Goal: Task Accomplishment & Management: Use online tool/utility

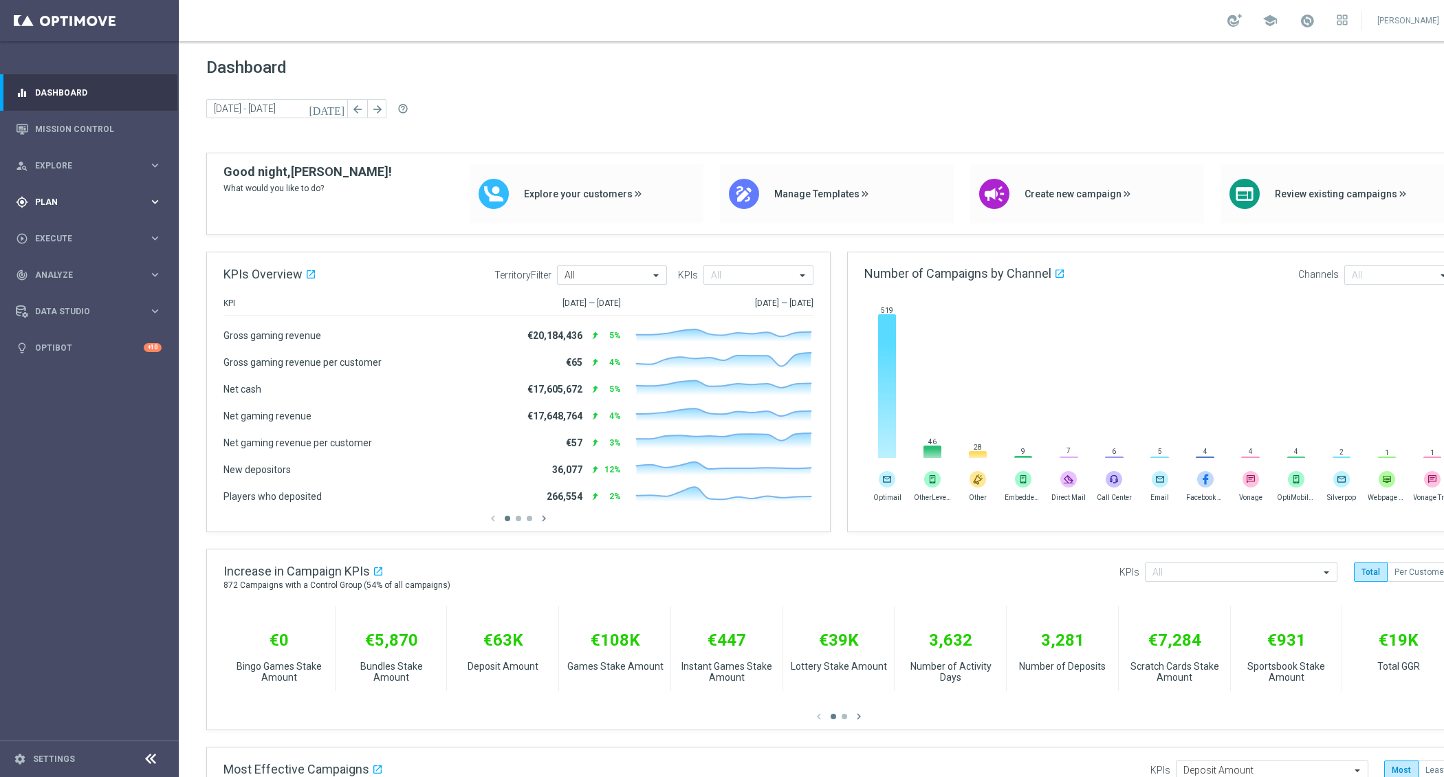
click at [138, 196] on div "gps_fixed Plan" at bounding box center [82, 202] width 133 height 12
click at [89, 270] on span "Templates" at bounding box center [85, 272] width 98 height 8
click at [79, 294] on link "Optimail" at bounding box center [93, 292] width 100 height 11
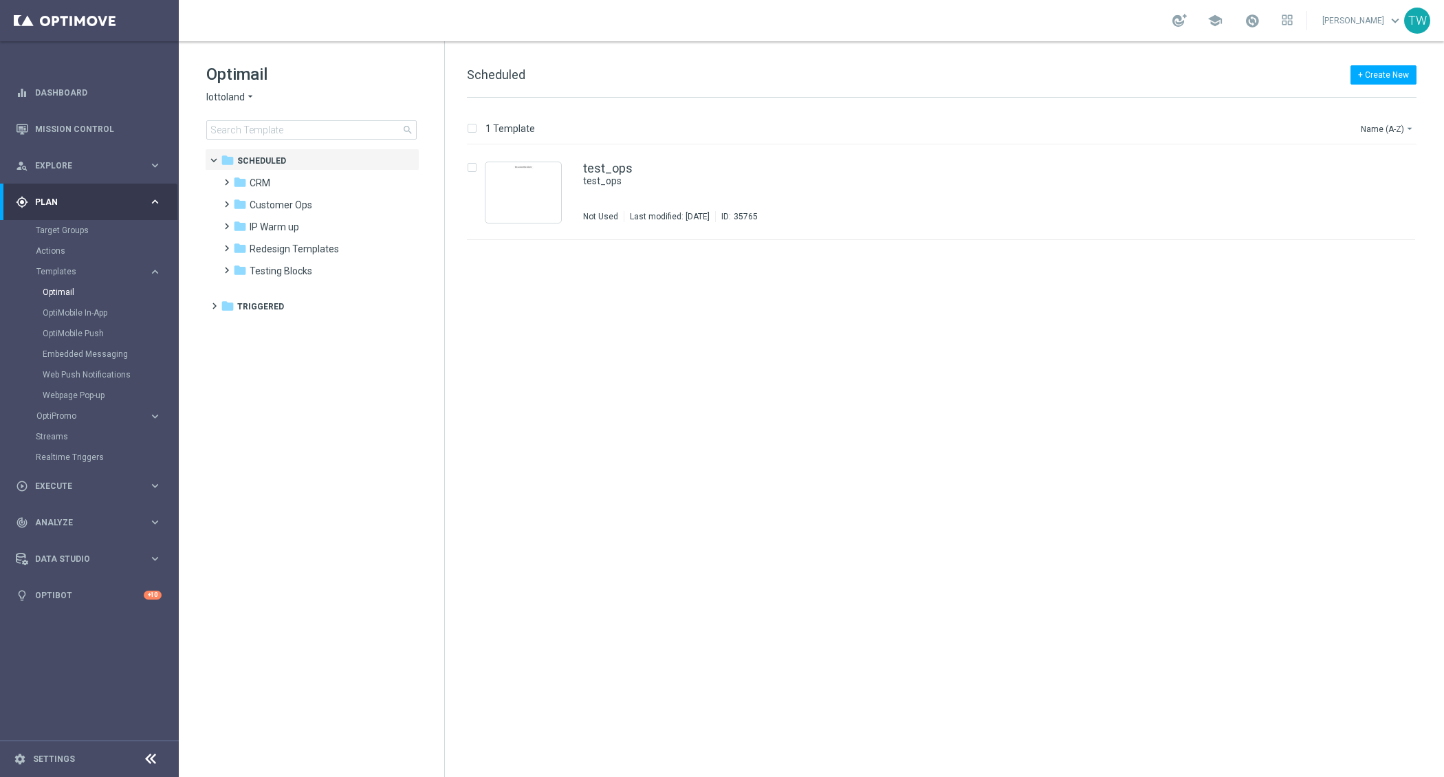
click at [234, 100] on span "lottoland" at bounding box center [225, 97] width 39 height 13
click at [0, 0] on span "KenoGO" at bounding box center [0, 0] width 0 height 0
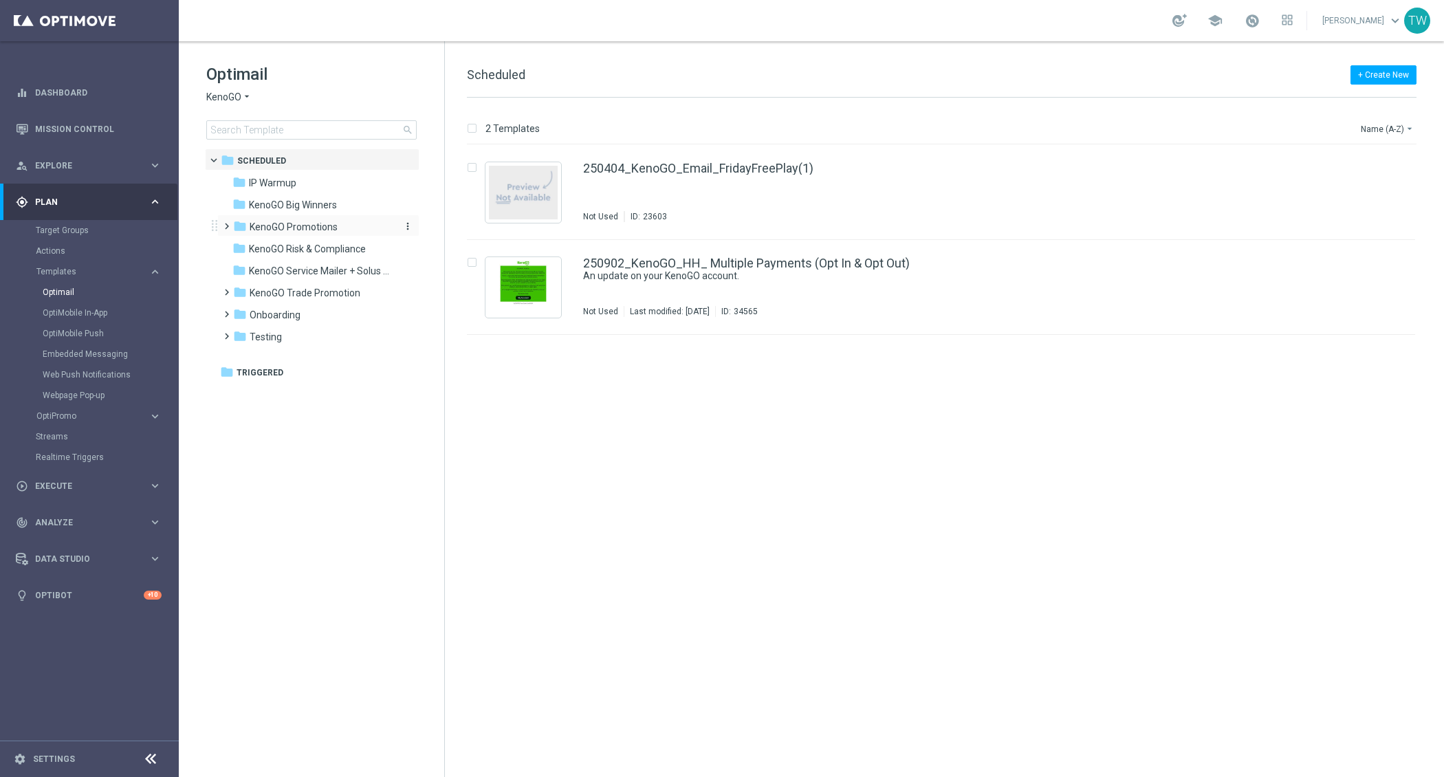
click at [331, 231] on span "KenoGO Promotions" at bounding box center [294, 227] width 88 height 12
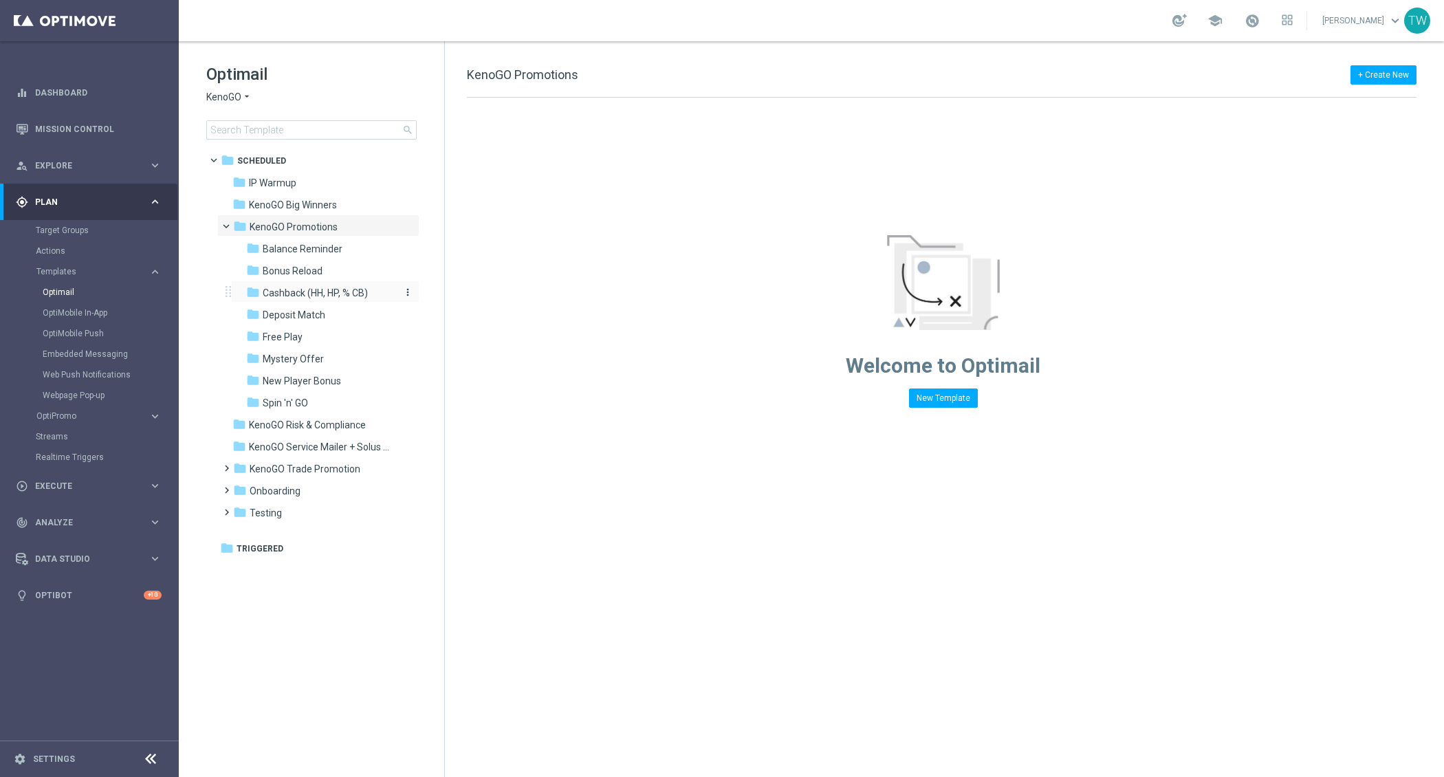
click at [336, 299] on div "folder Cashback (HH, HP, % CB)" at bounding box center [319, 293] width 146 height 16
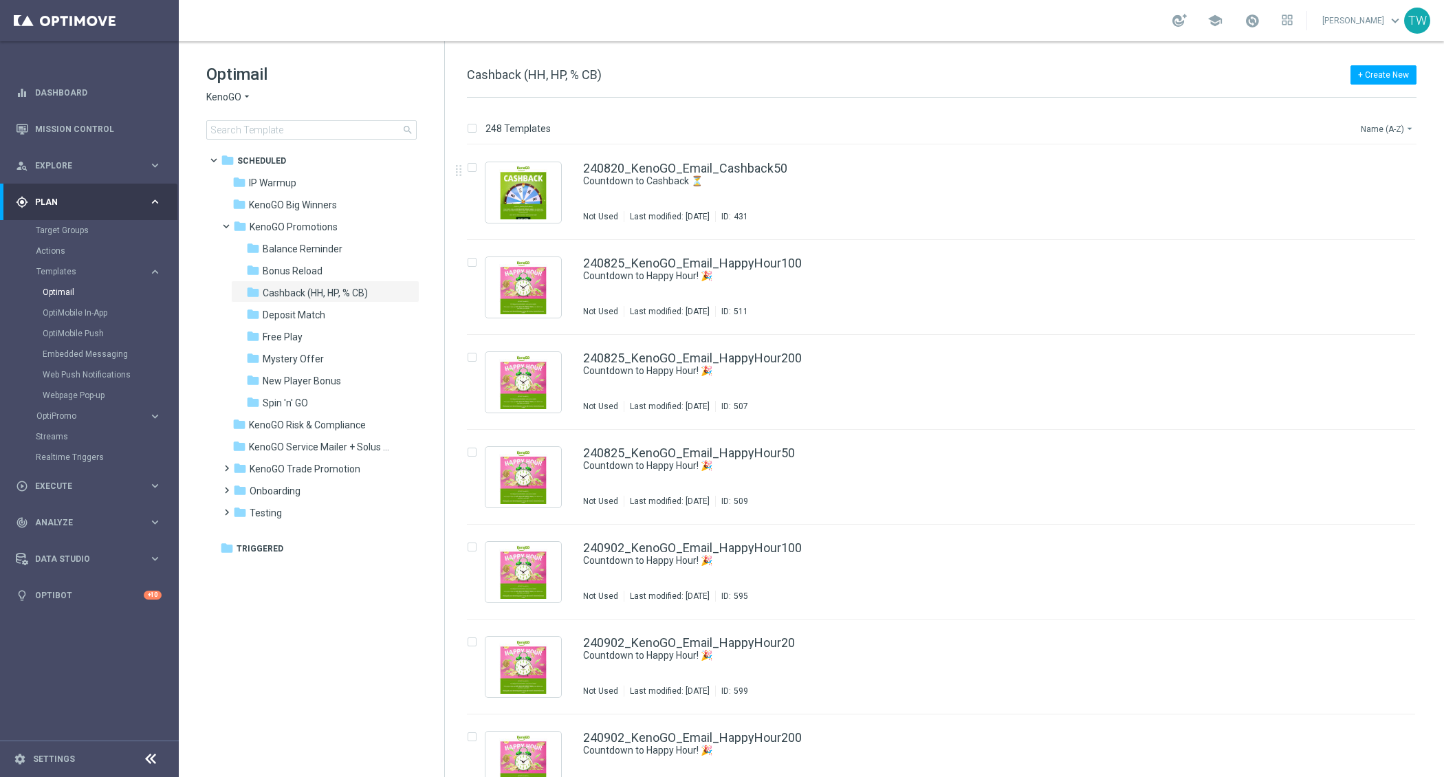
click at [1366, 126] on button "Name (A-Z) arrow_drop_down" at bounding box center [1388, 128] width 57 height 17
drag, startPoint x: 1366, startPoint y: 134, endPoint x: 1366, endPoint y: 183, distance: 48.8
click at [1366, 183] on div "Date Modified (Newest)" at bounding box center [1362, 189] width 110 height 19
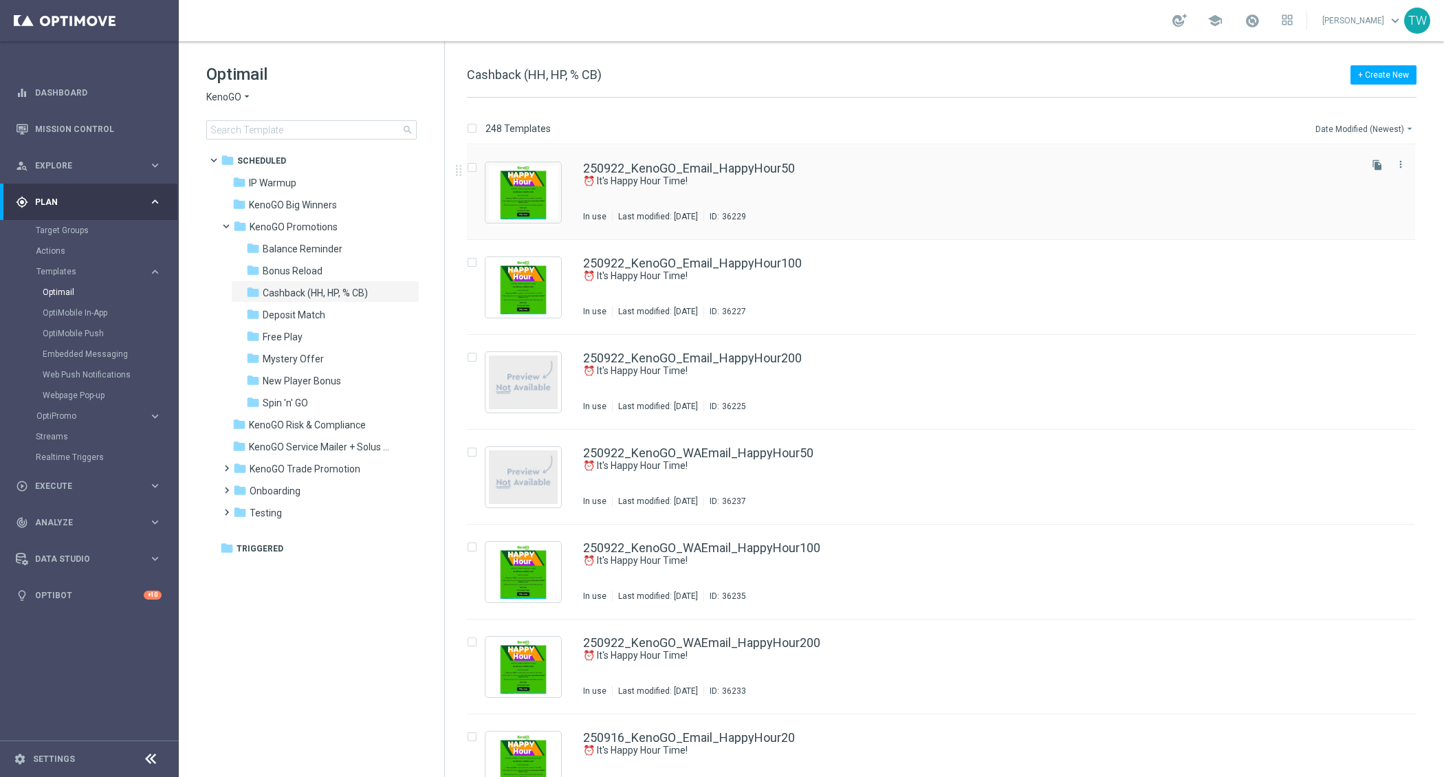
scroll to position [1, 0]
click at [323, 404] on div "folder Spin 'n' GO" at bounding box center [319, 403] width 146 height 16
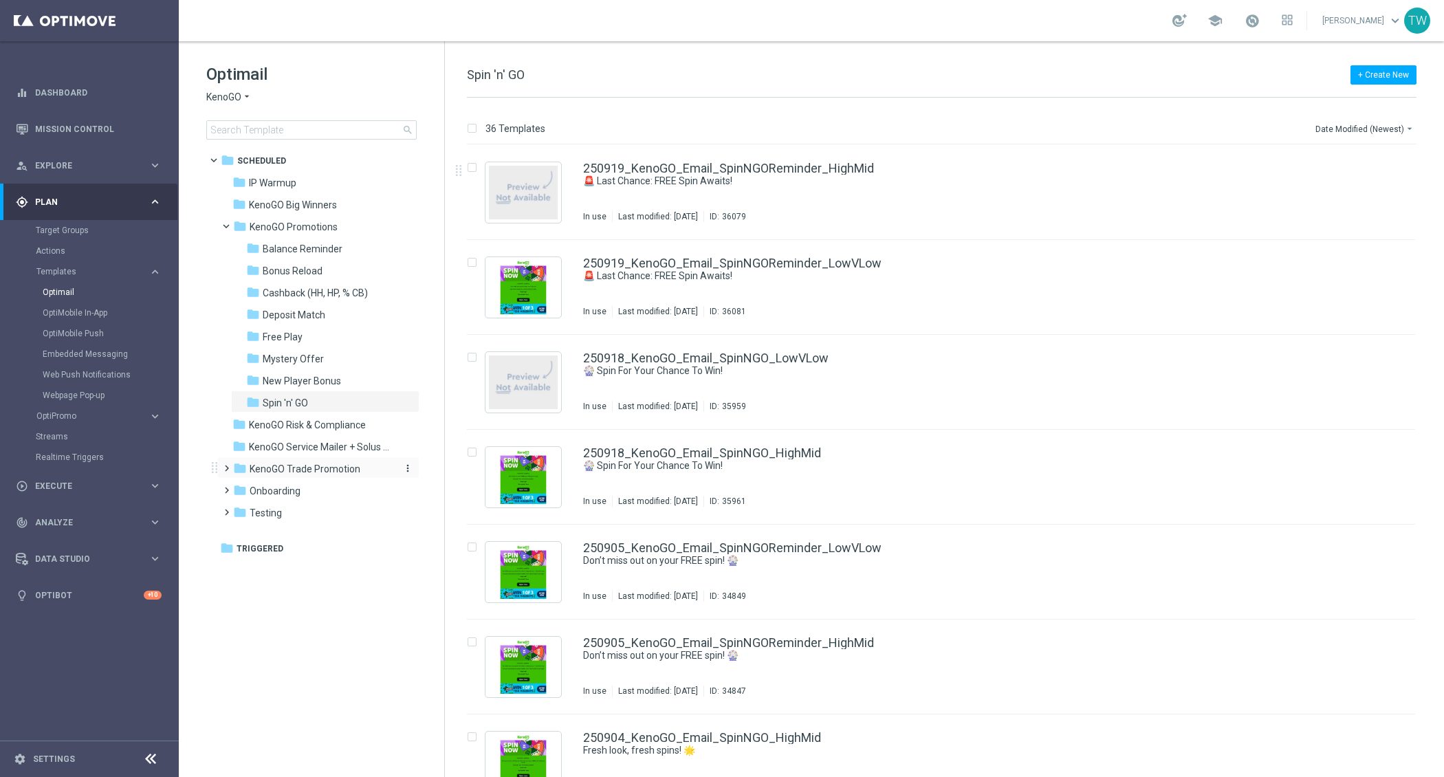
click at [349, 470] on span "KenoGO Trade Promotion" at bounding box center [305, 469] width 111 height 12
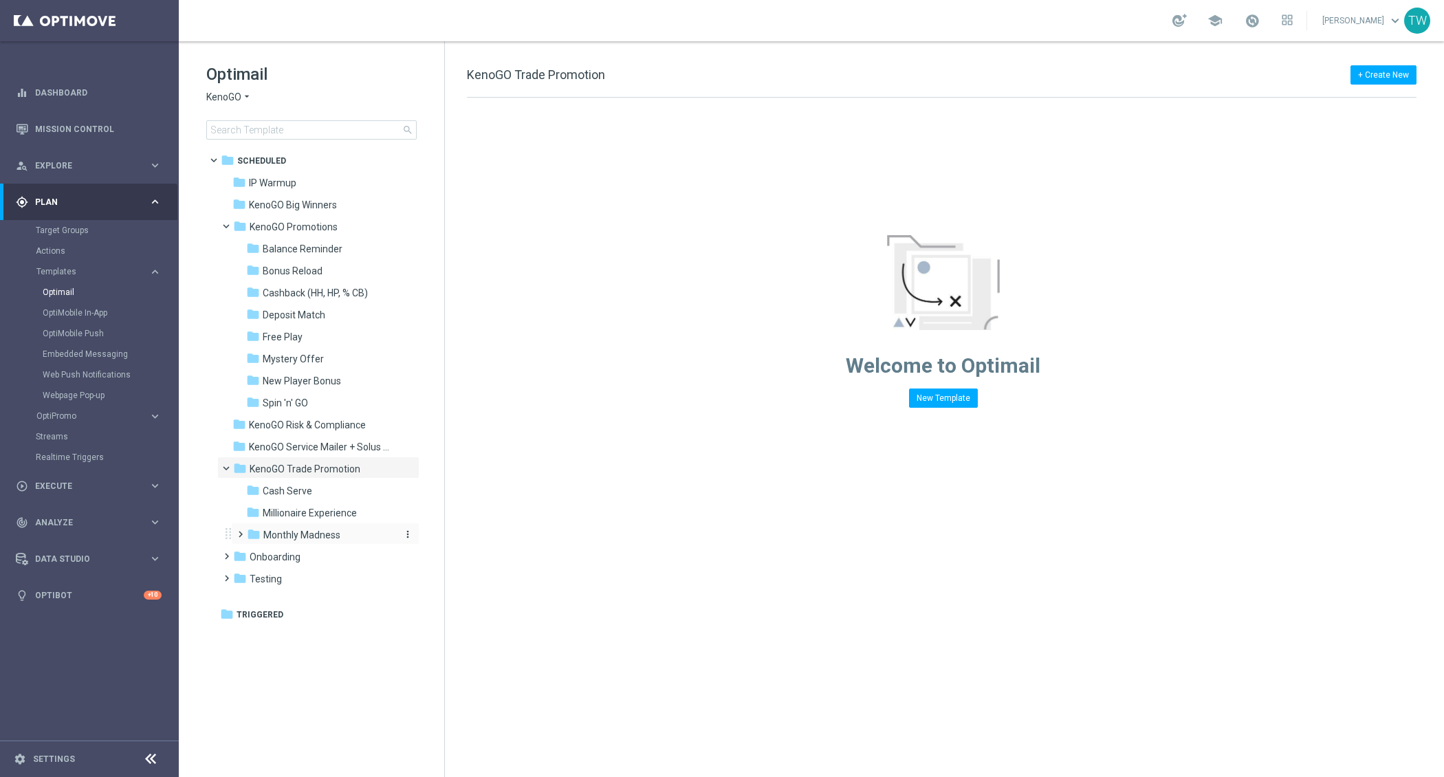
click at [331, 533] on span "Monthly Madness" at bounding box center [301, 535] width 77 height 12
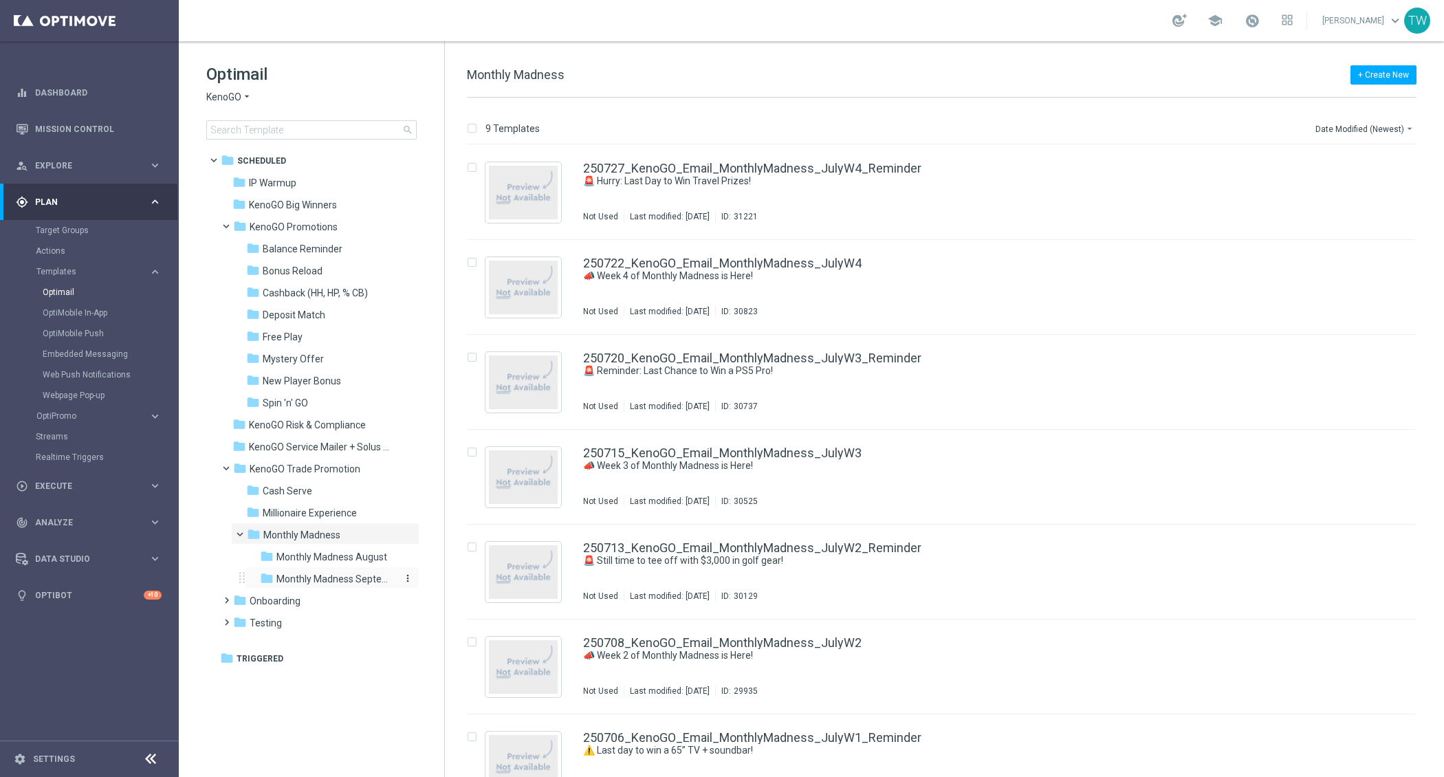
click at [380, 584] on span "Monthly Madness September" at bounding box center [335, 579] width 119 height 12
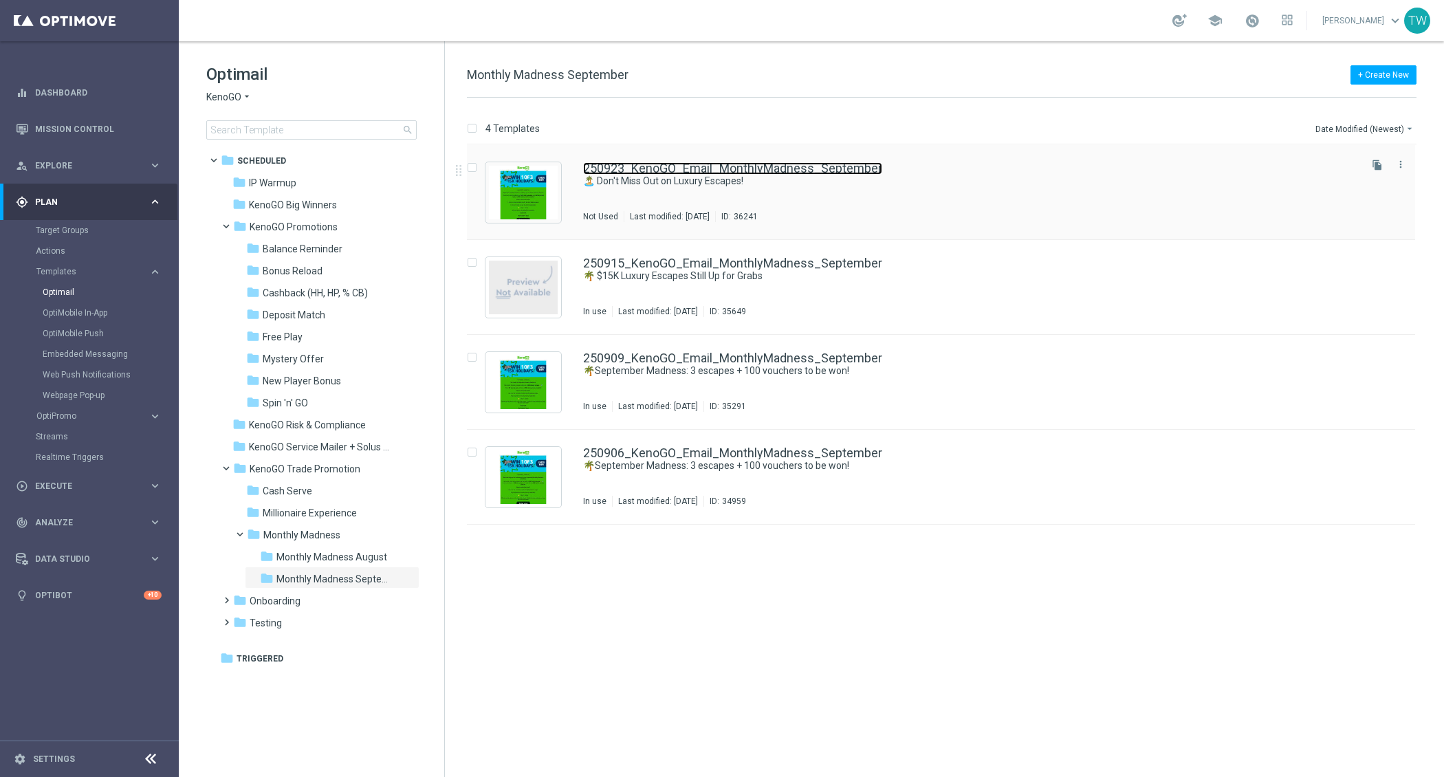
click at [820, 168] on link "250923_KenoGO_Email_MonthlyMadness_September" at bounding box center [732, 168] width 299 height 12
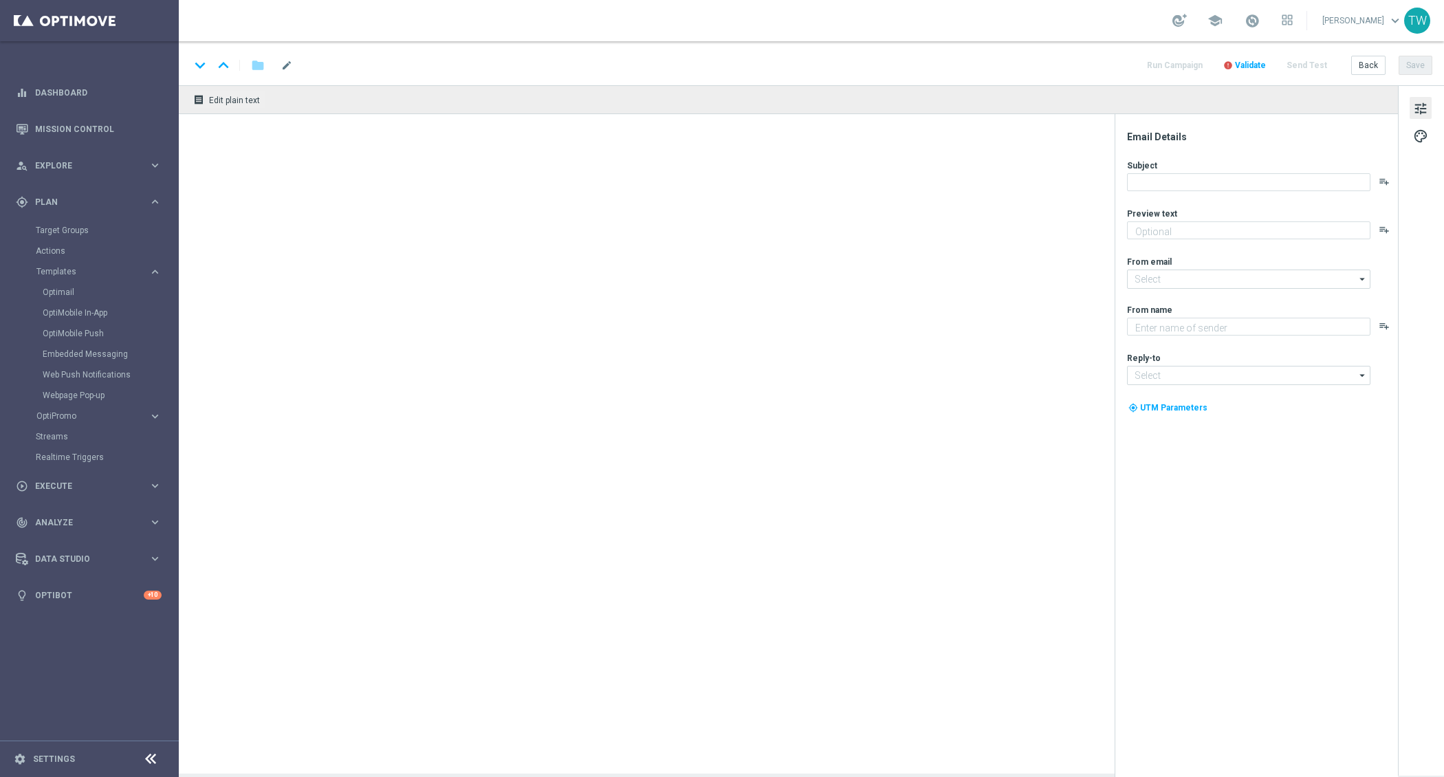
type textarea "Time's ticking - get your entries in!"
type textarea "KenoGO"
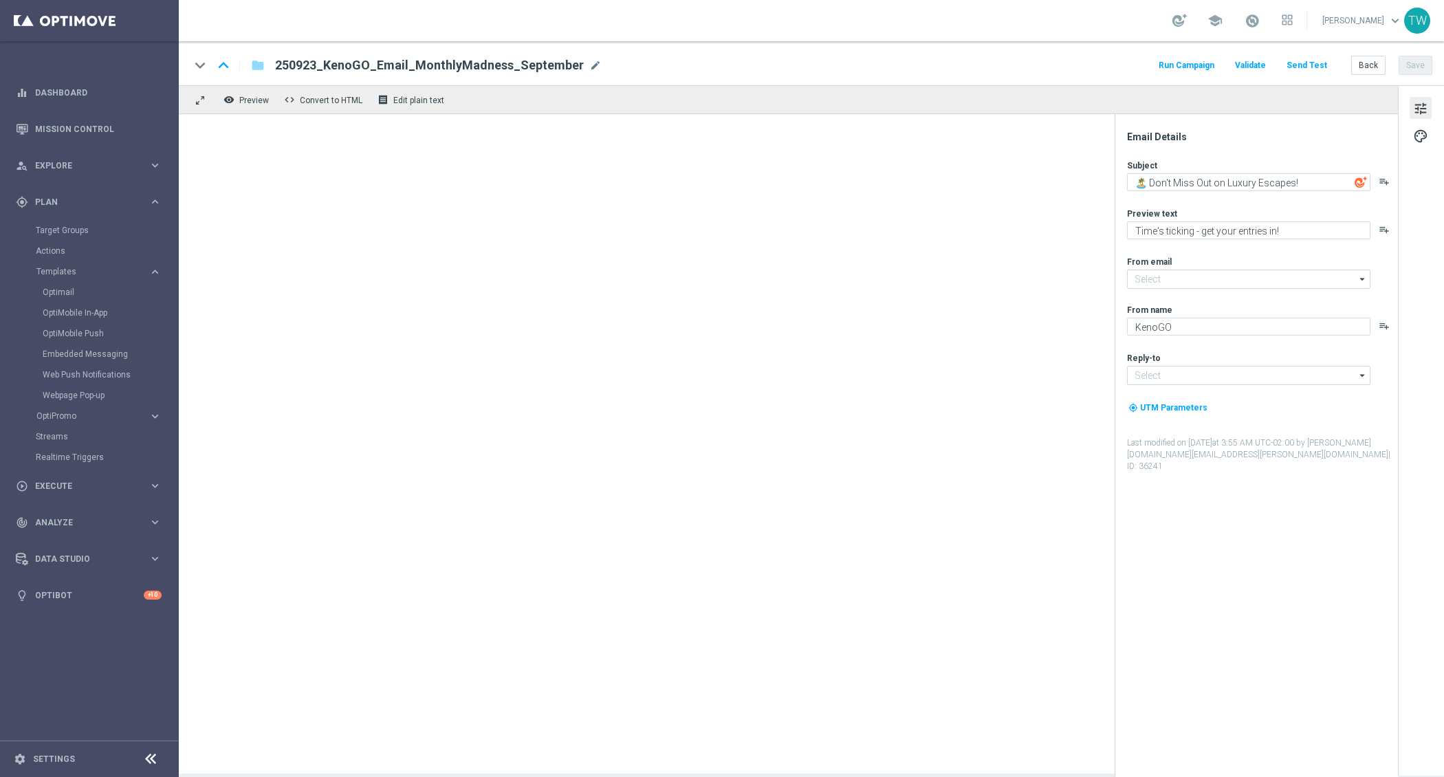
type input "[EMAIL_ADDRESS][DOMAIN_NAME]"
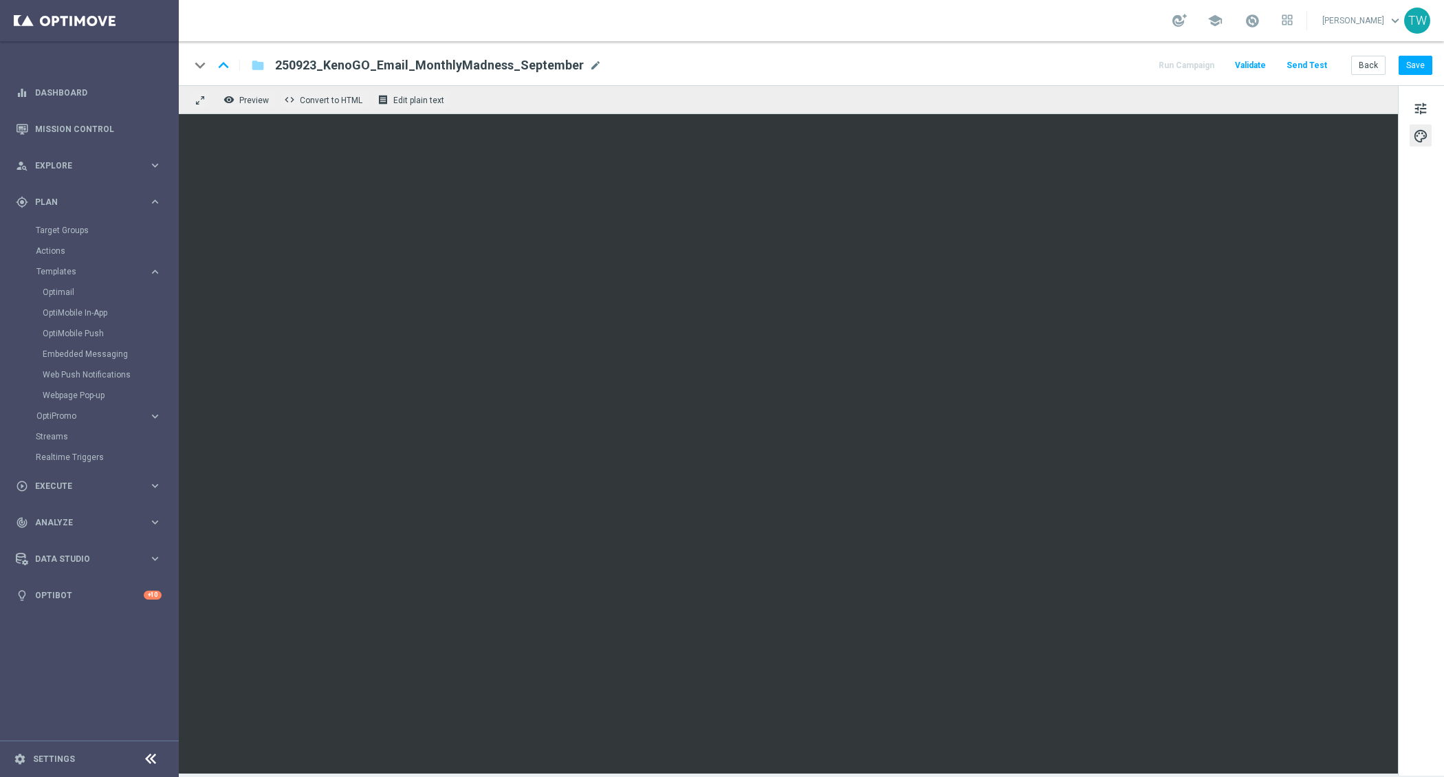
click at [1415, 53] on div "keyboard_arrow_down keyboard_arrow_up folder 250923_KenoGO_Email_MonthlyMadness…" at bounding box center [811, 63] width 1265 height 44
click at [1415, 64] on button "Save" at bounding box center [1416, 65] width 34 height 19
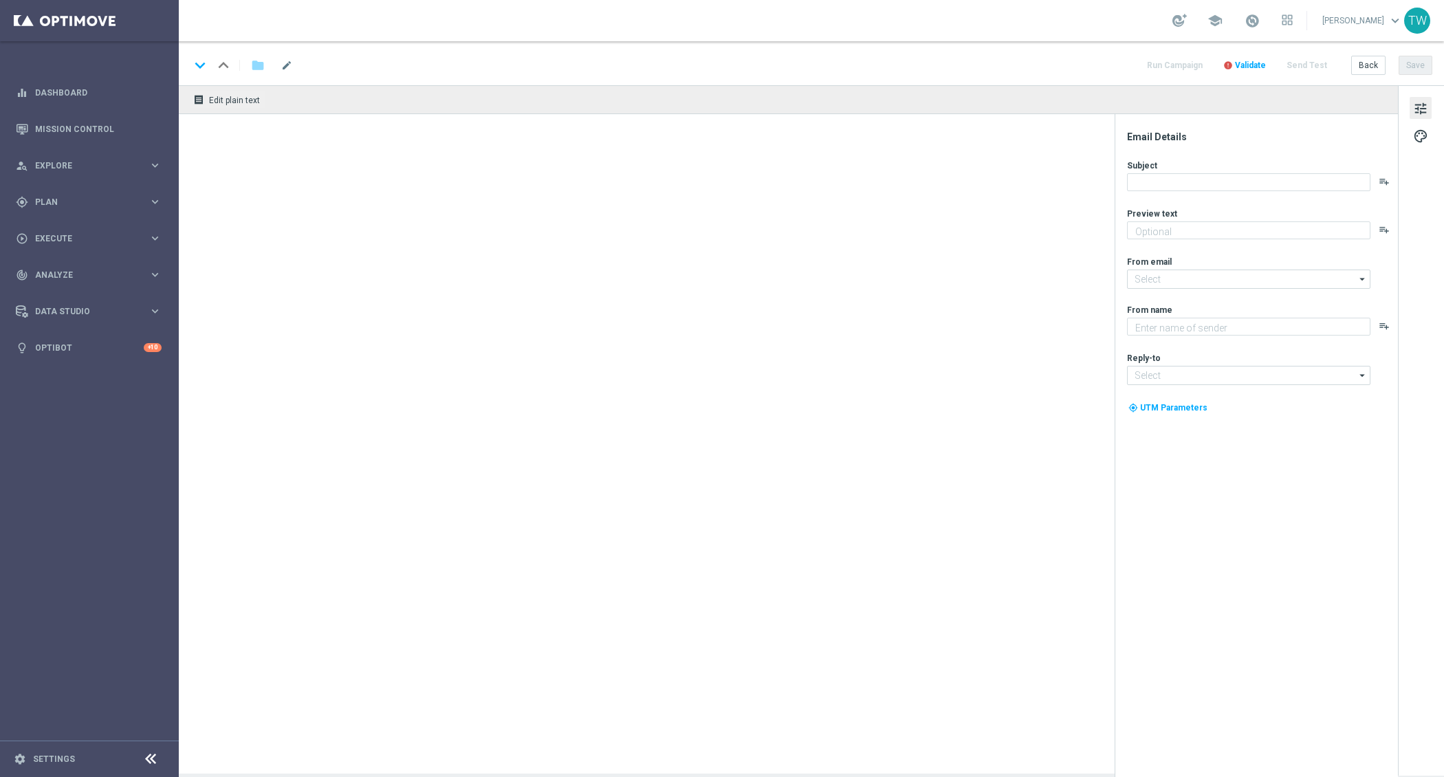
type textarea "Get 50% back in BONUS CASH!"
type textarea "KenoGO"
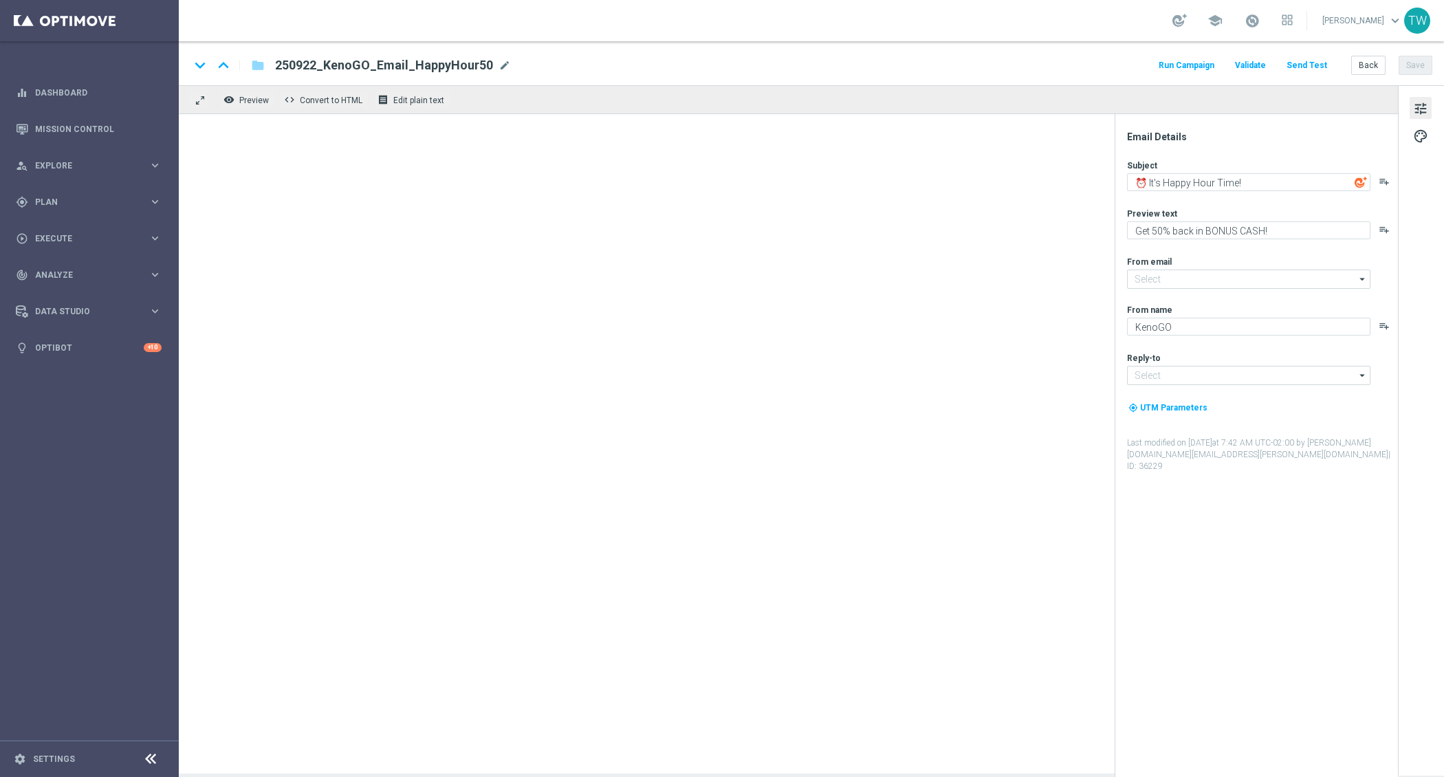
type input "[EMAIL_ADDRESS][DOMAIN_NAME]"
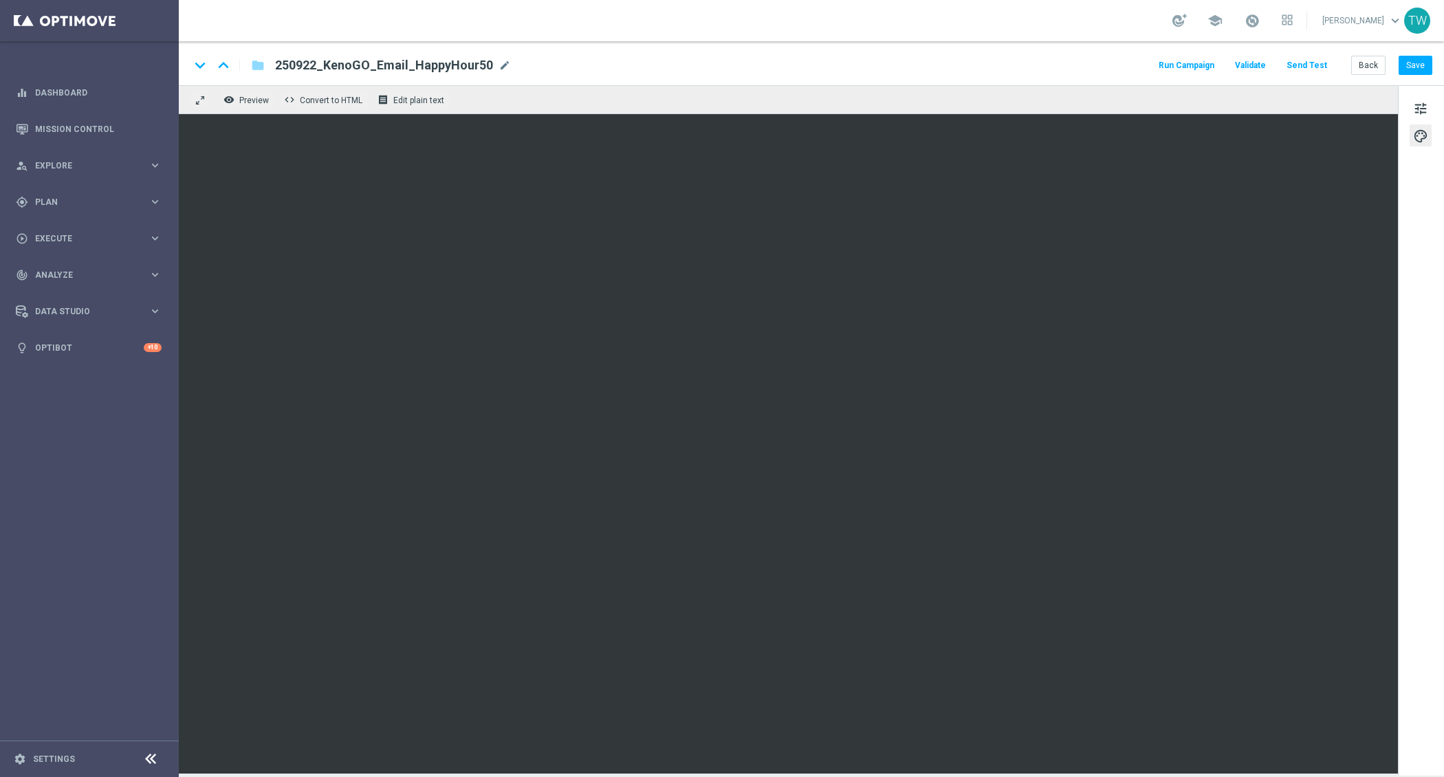
click at [1301, 73] on button "Send Test" at bounding box center [1307, 65] width 45 height 19
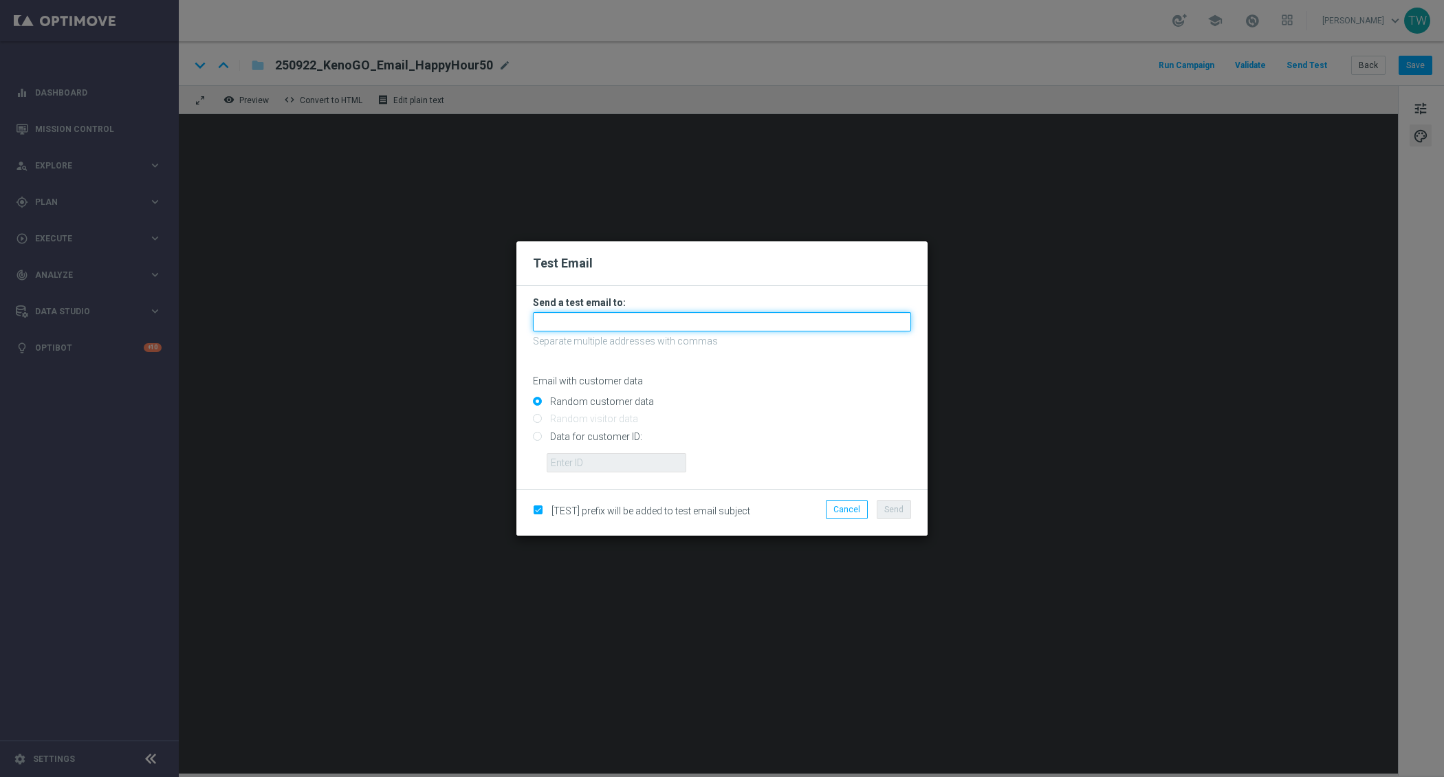
click at [736, 322] on input "text" at bounding box center [722, 321] width 378 height 19
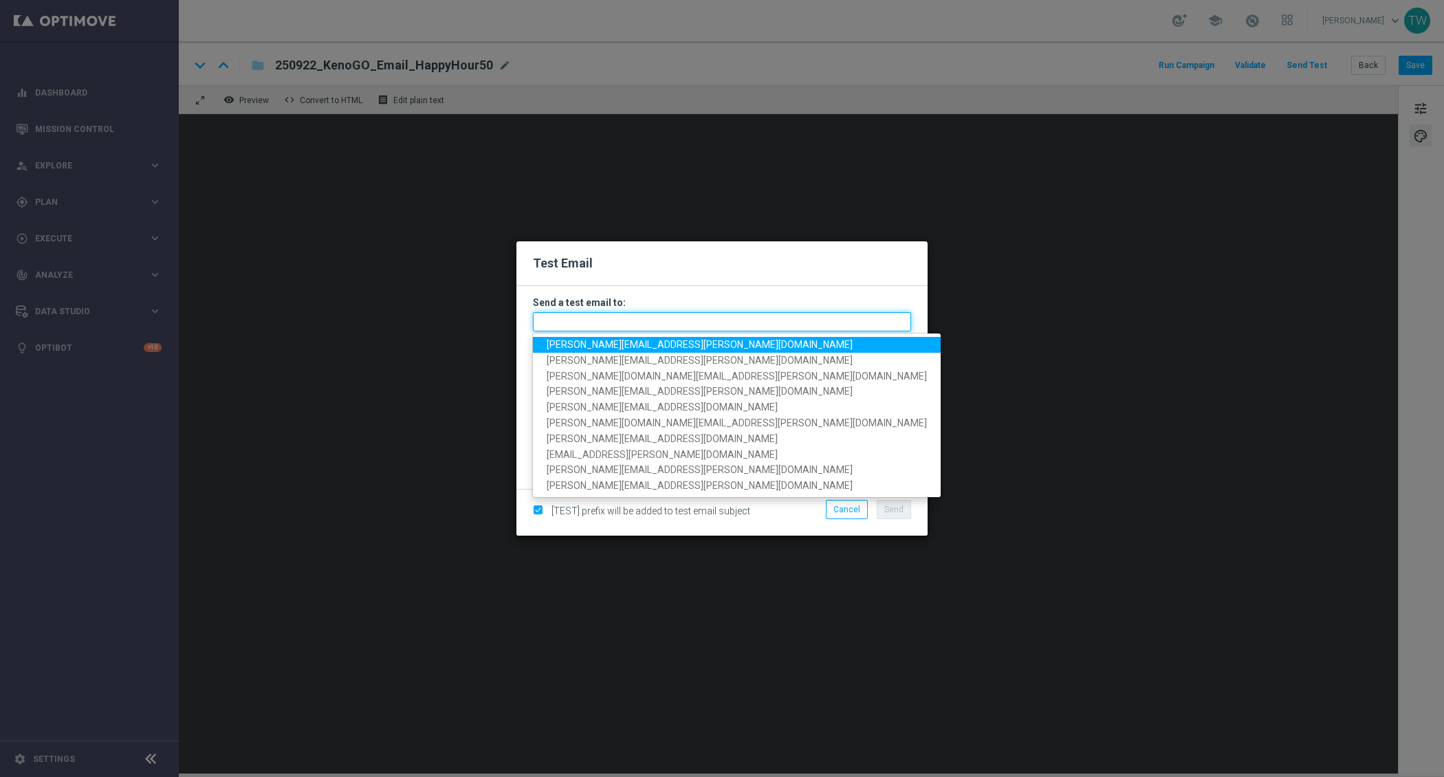
paste input "simina.cosma@kenogo.com"
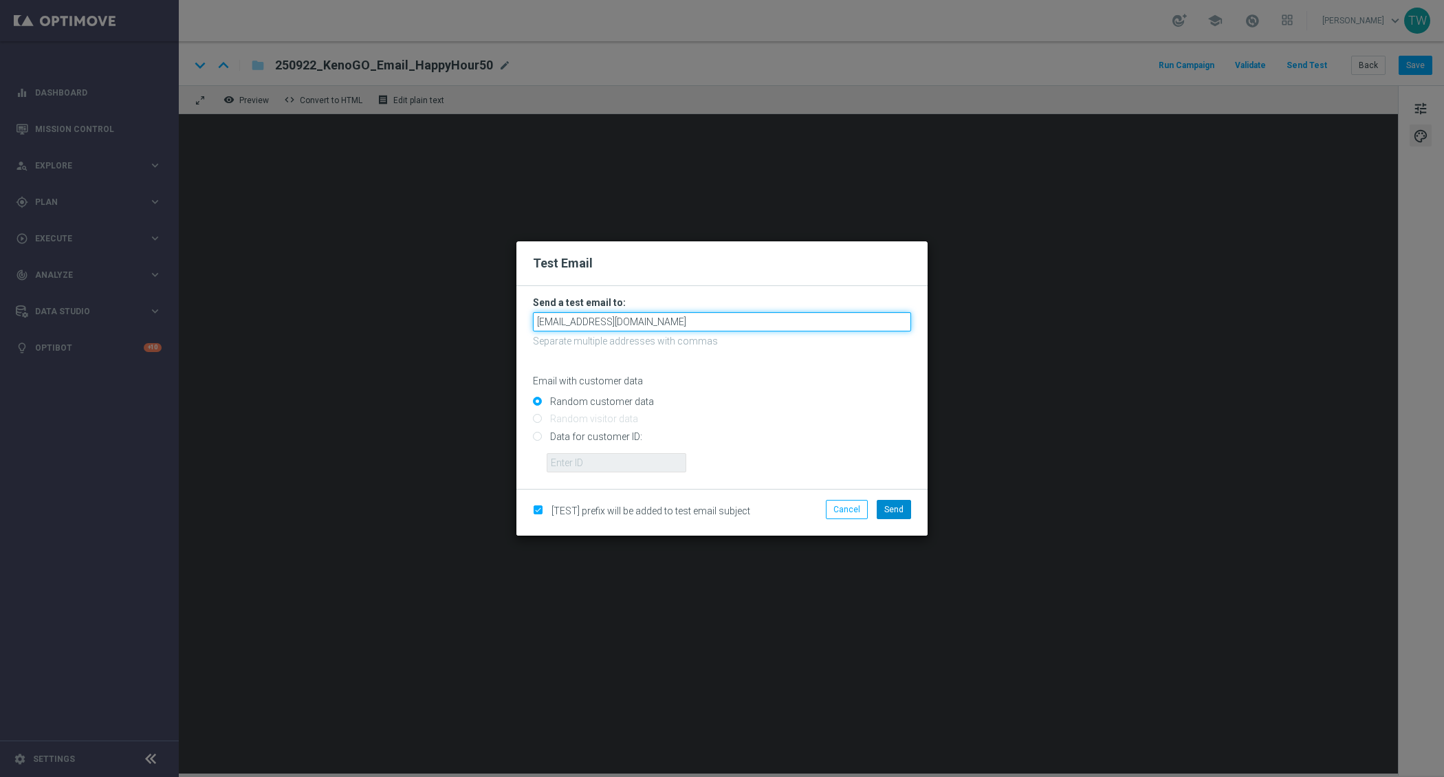
type input "simina.cosma@kenogo.com"
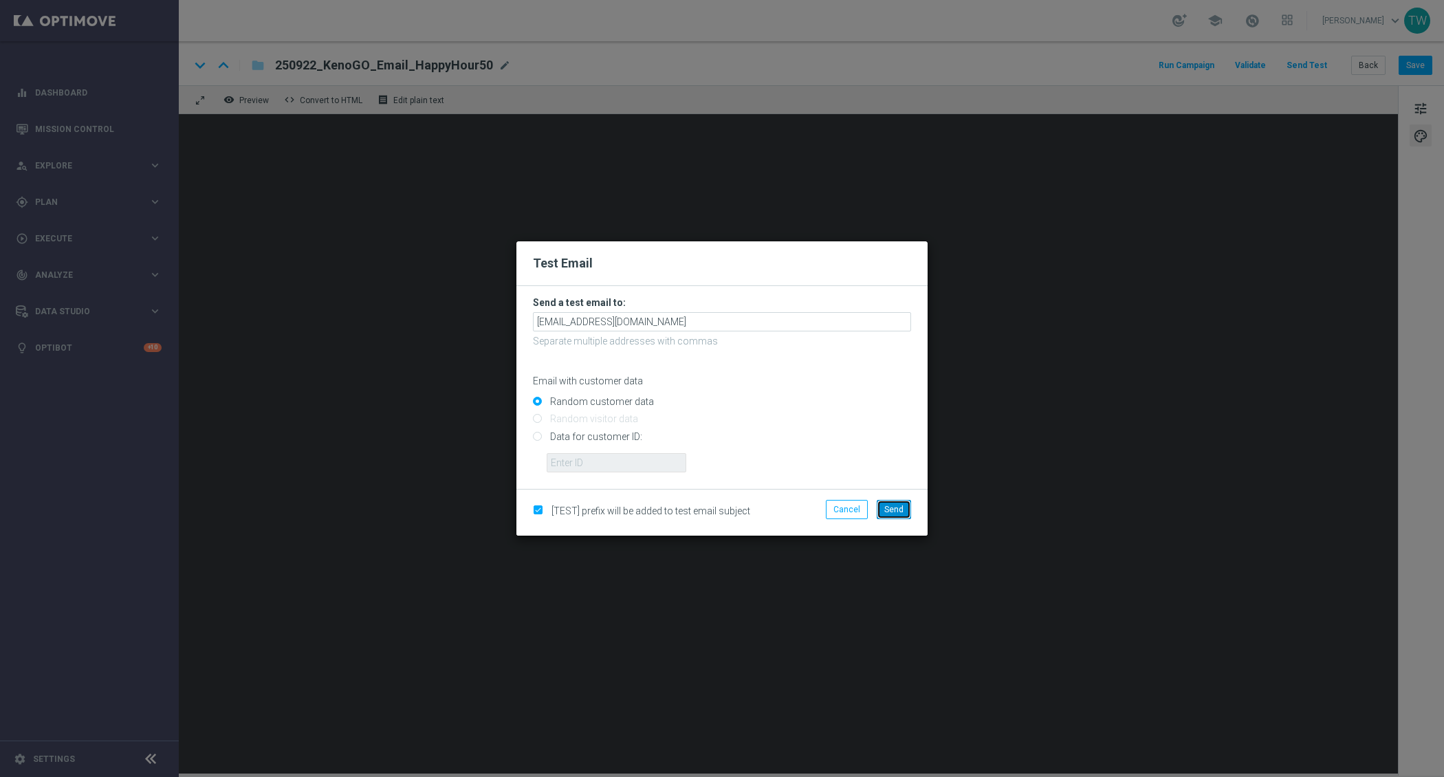
click at [895, 511] on span "Send" at bounding box center [893, 510] width 19 height 10
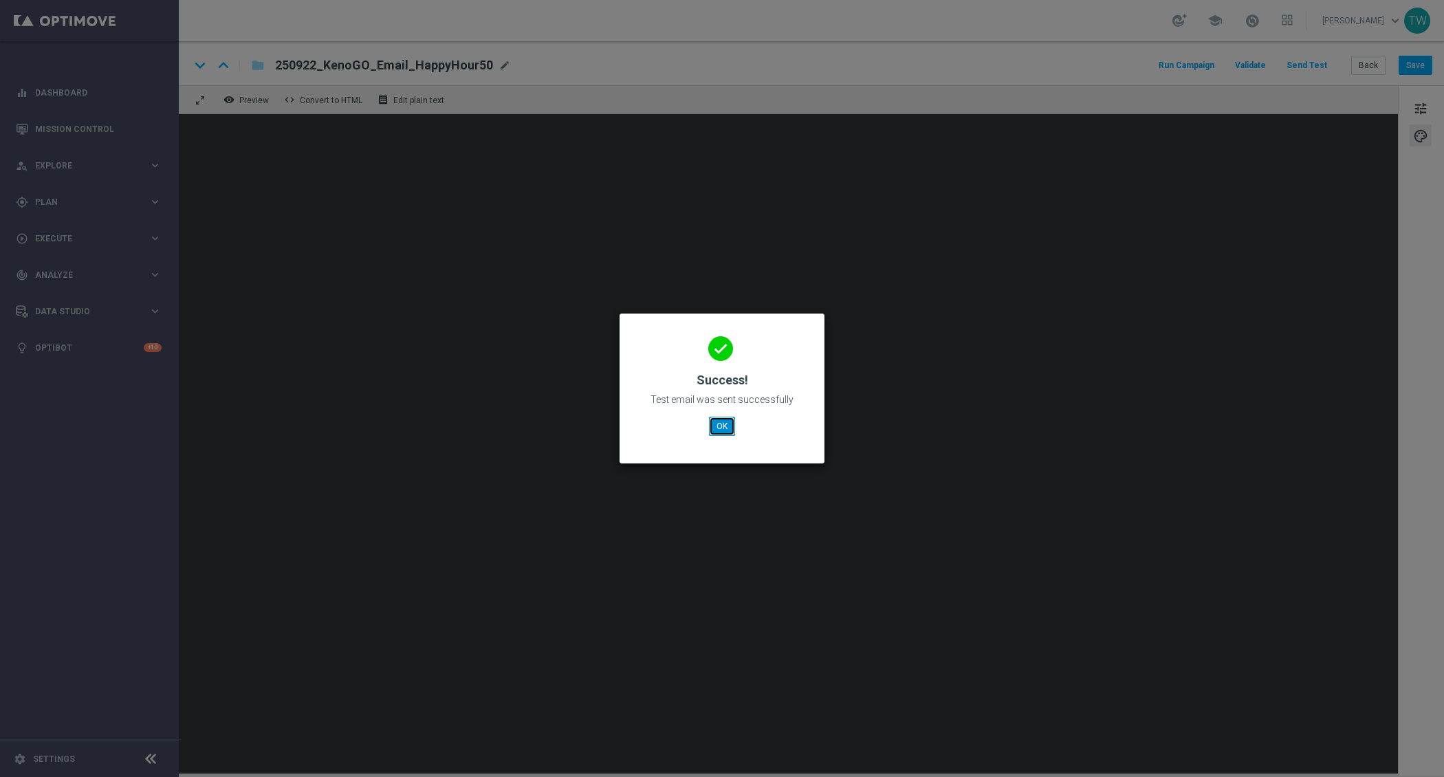
click at [725, 422] on button "OK" at bounding box center [722, 426] width 26 height 19
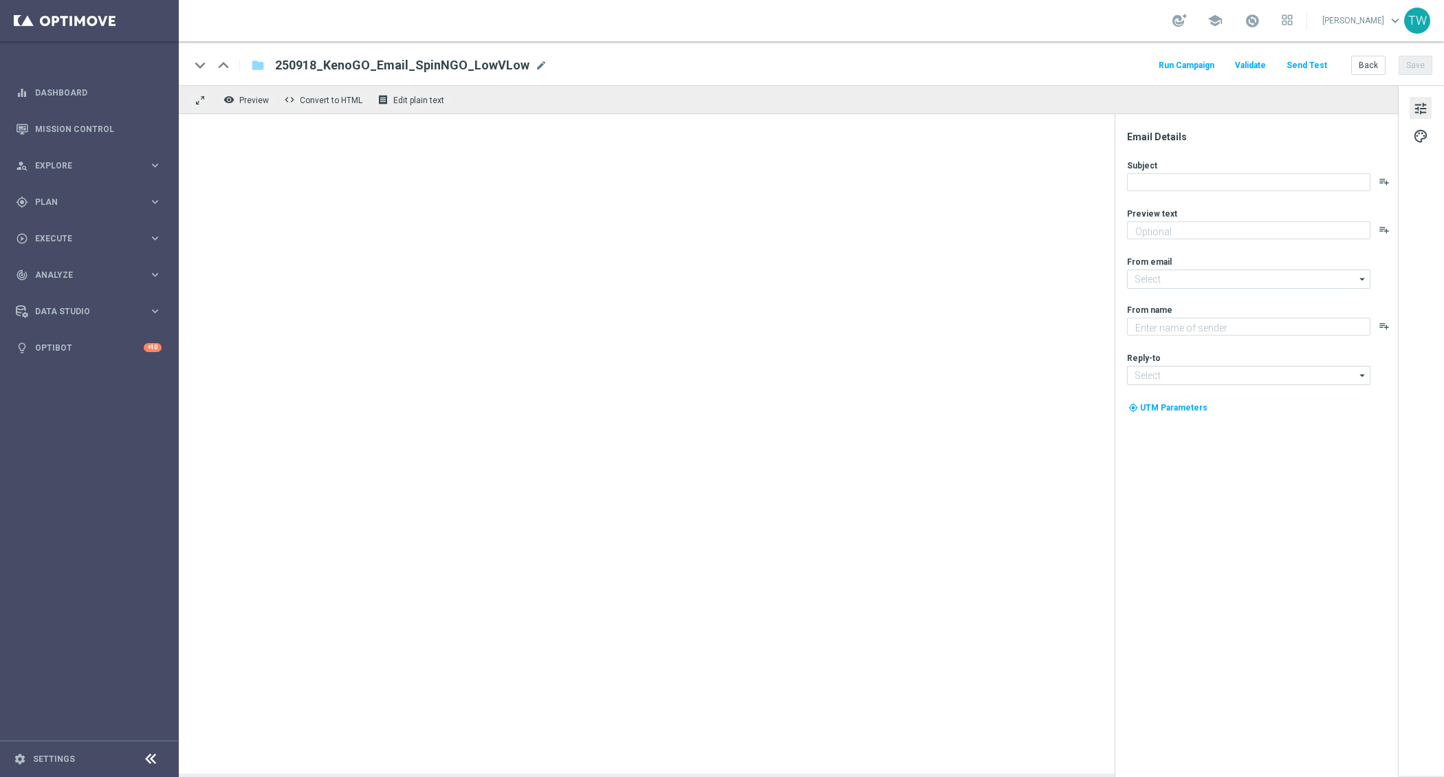
type textarea "A FREE spin awaits!"
type textarea "KenoGO"
type input "[EMAIL_ADDRESS][DOMAIN_NAME]"
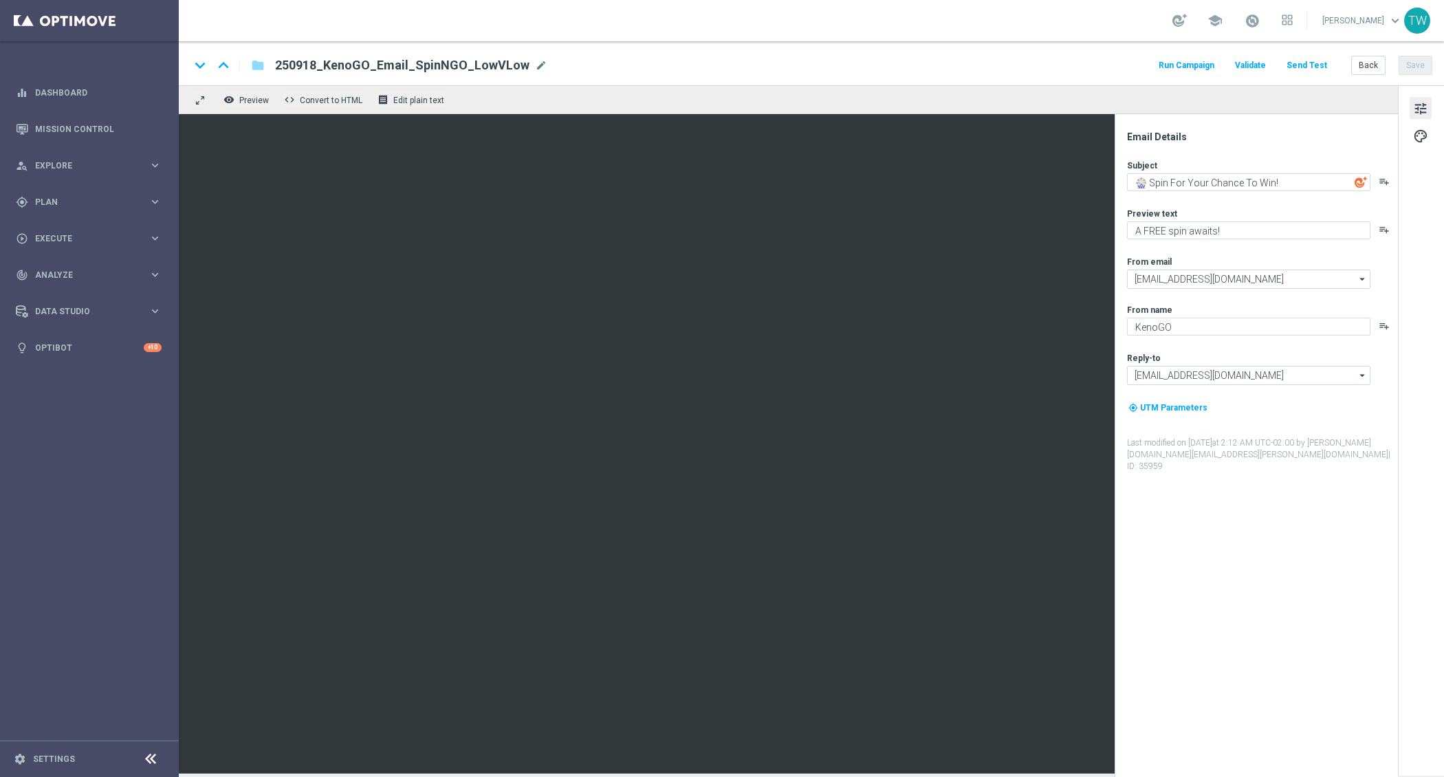
click at [1318, 67] on button "Send Test" at bounding box center [1307, 65] width 45 height 19
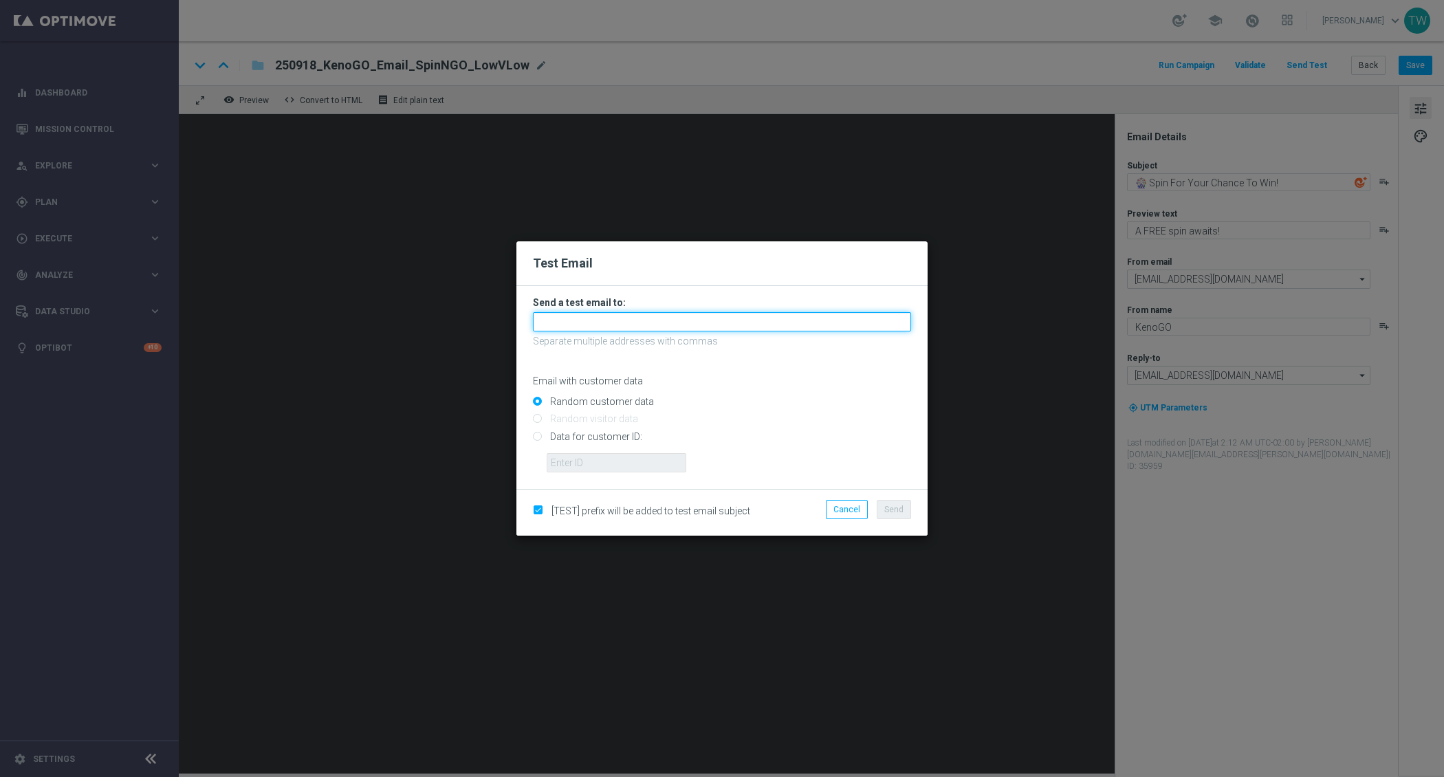
click at [764, 320] on input "text" at bounding box center [722, 321] width 378 height 19
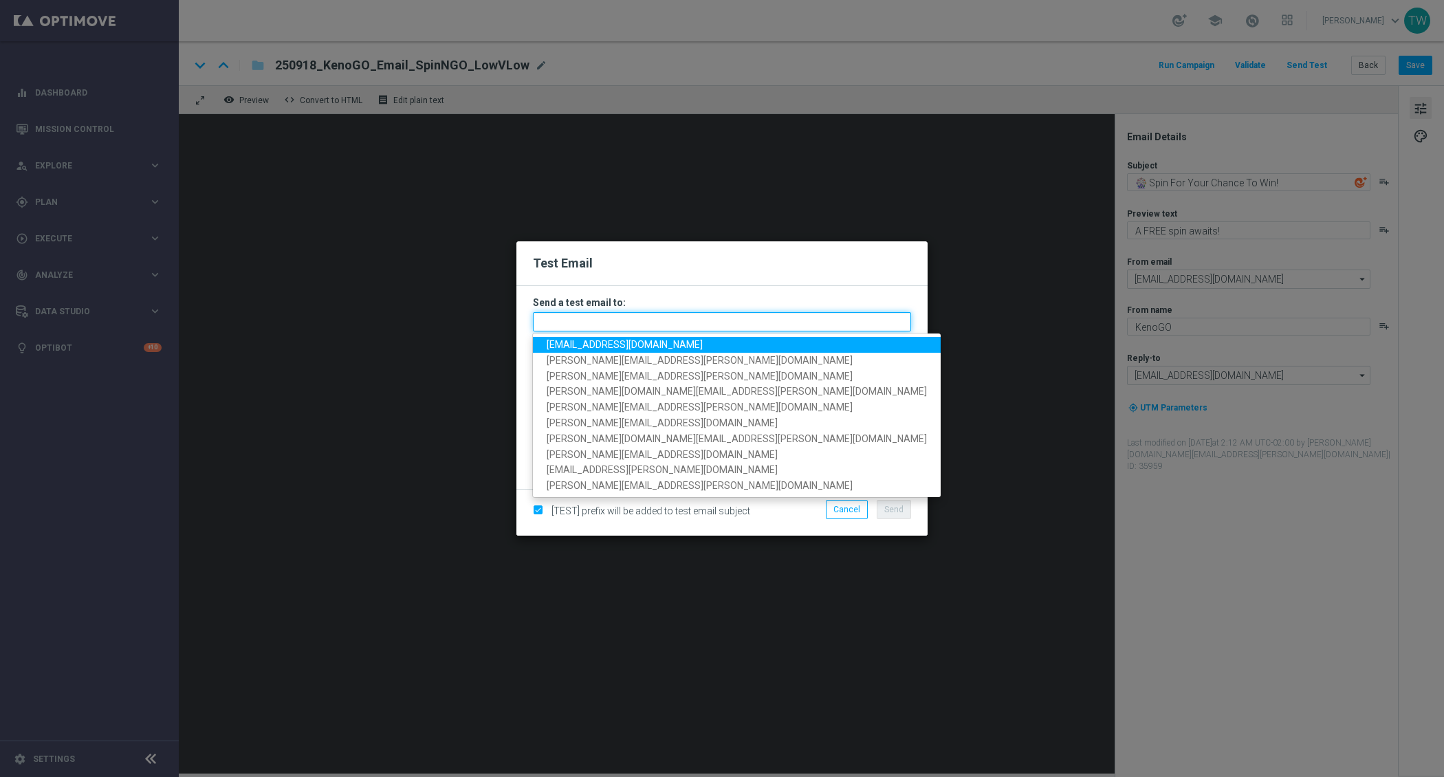
paste input "simina.cosma@kenogo.com"
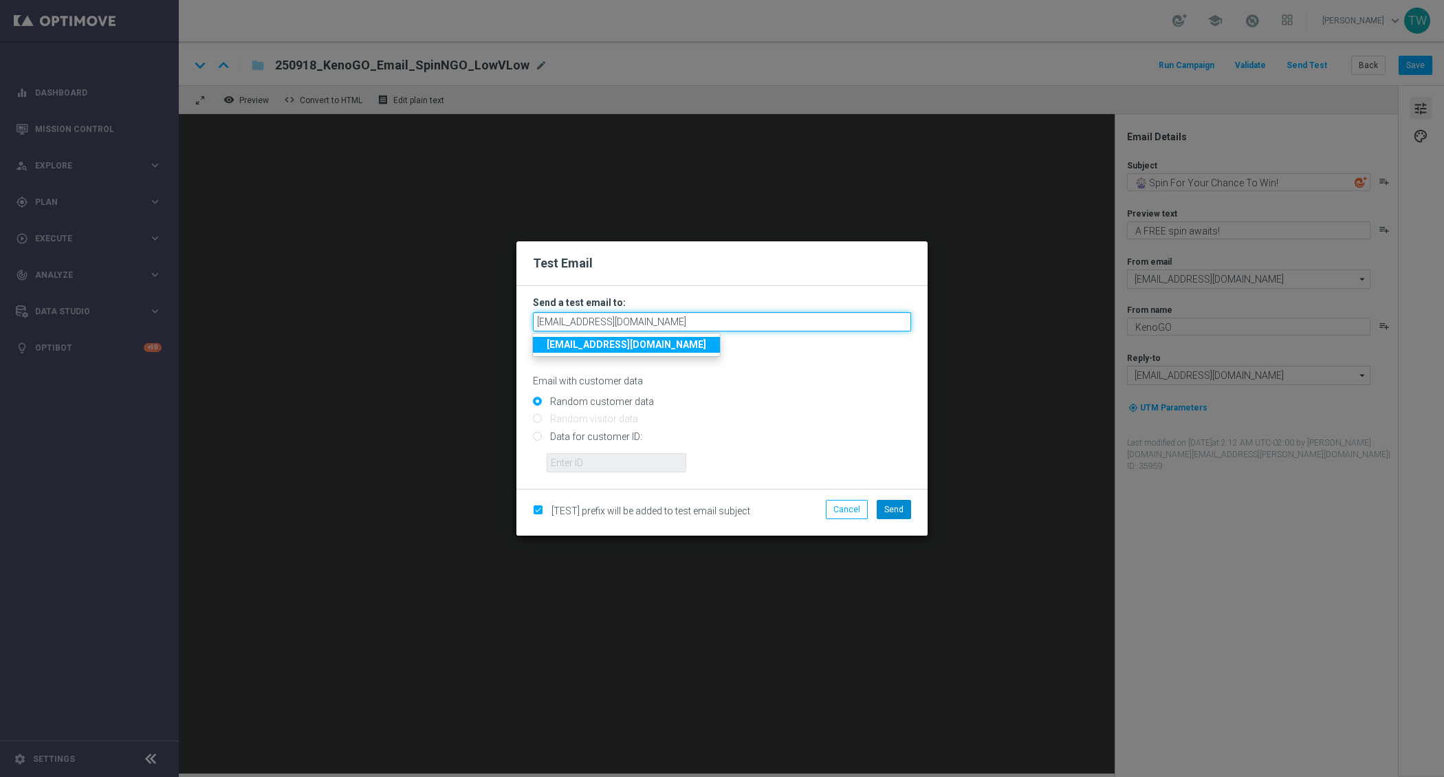
type input "simina.cosma@kenogo.com"
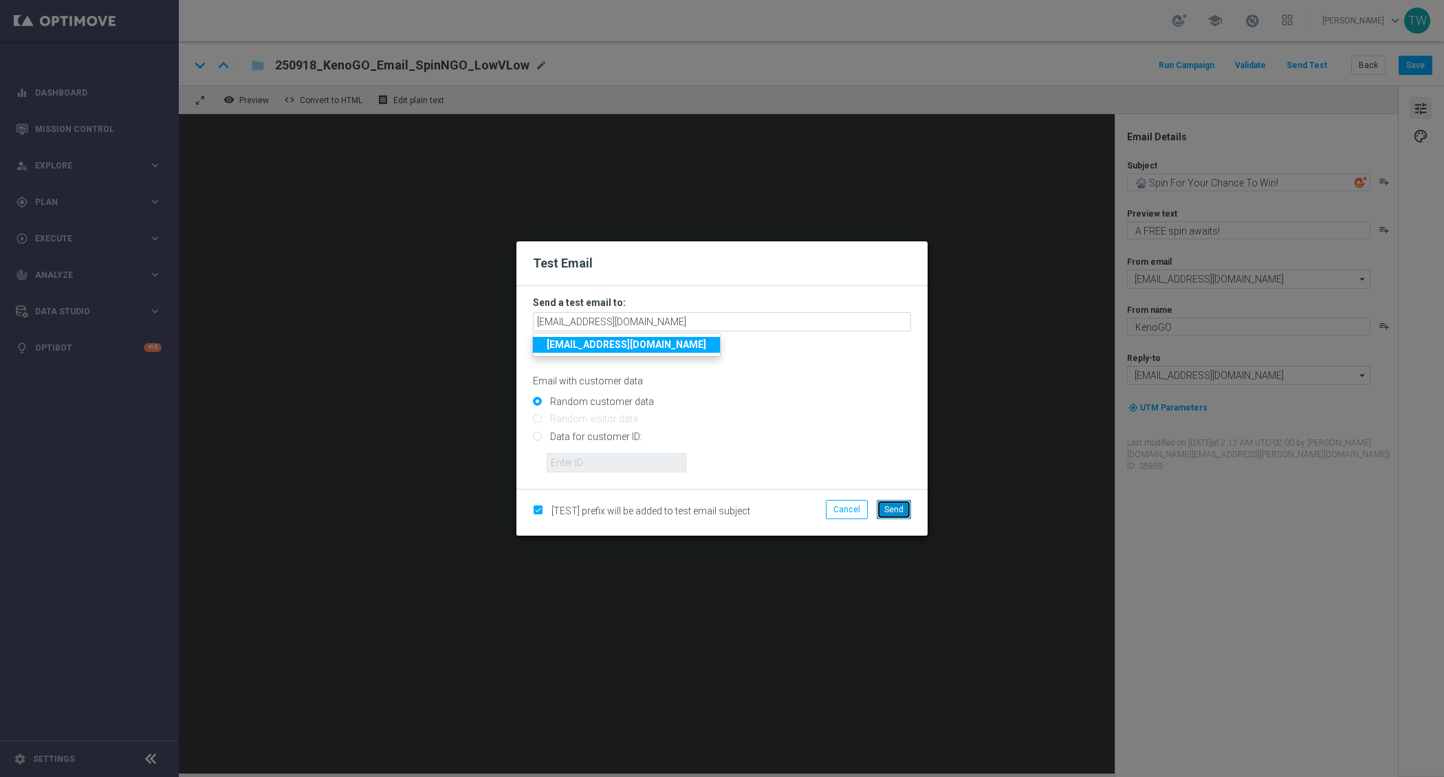
click at [894, 505] on span "Send" at bounding box center [893, 510] width 19 height 10
